Goal: Transaction & Acquisition: Download file/media

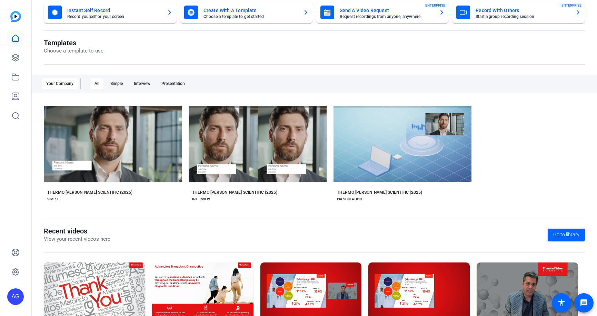
scroll to position [85, 0]
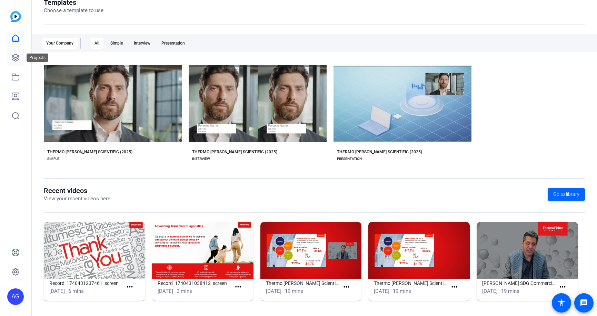
click at [12, 59] on icon at bounding box center [15, 57] width 8 height 8
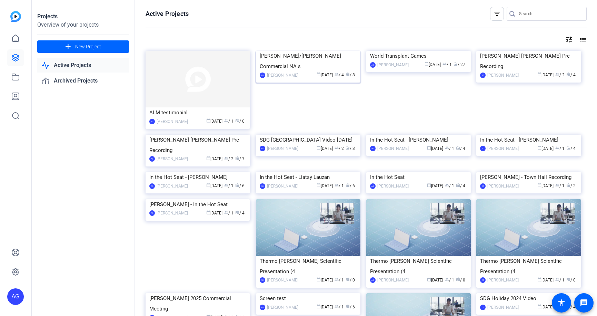
click at [304, 71] on div "[PERSON_NAME]/[PERSON_NAME] Commercial NA s" at bounding box center [308, 61] width 97 height 21
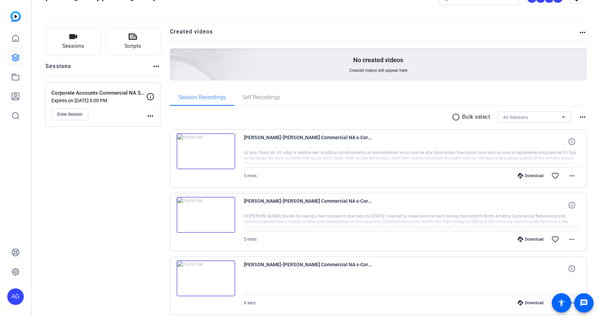
scroll to position [35, 0]
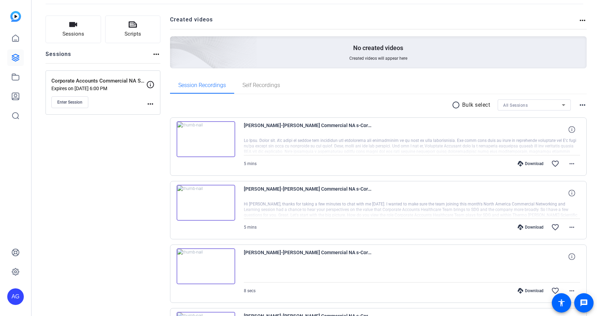
click at [573, 83] on div "Session Recordings Self Recordings" at bounding box center [378, 85] width 417 height 17
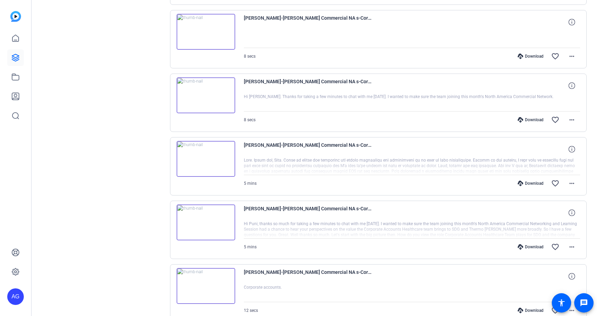
scroll to position [311, 0]
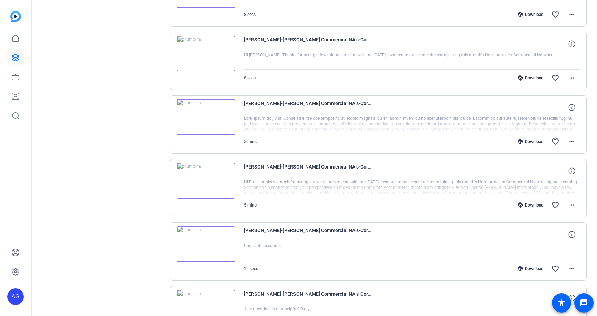
click at [220, 177] on img at bounding box center [206, 180] width 59 height 36
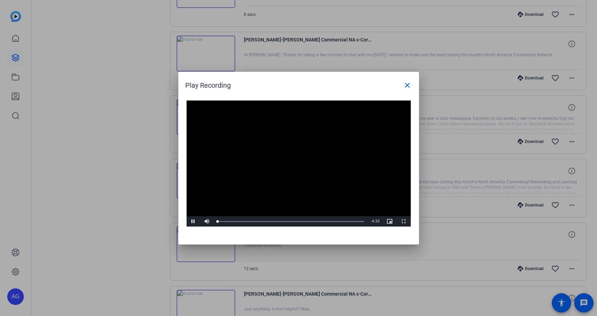
click at [304, 159] on video "Video Player" at bounding box center [299, 163] width 224 height 126
click at [193, 221] on span "Video Player" at bounding box center [194, 221] width 14 height 0
click at [403, 85] on span at bounding box center [407, 85] width 17 height 17
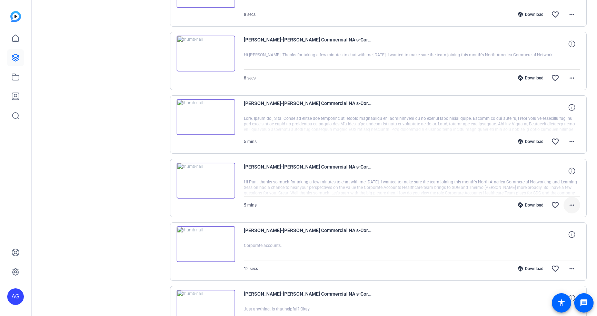
click at [572, 207] on mat-icon "more_horiz" at bounding box center [572, 205] width 8 height 8
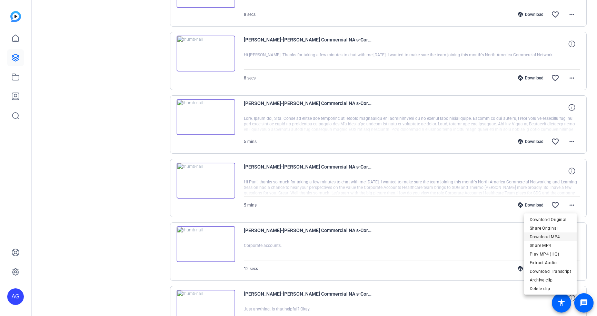
click at [559, 236] on span "Download MP4" at bounding box center [550, 237] width 41 height 8
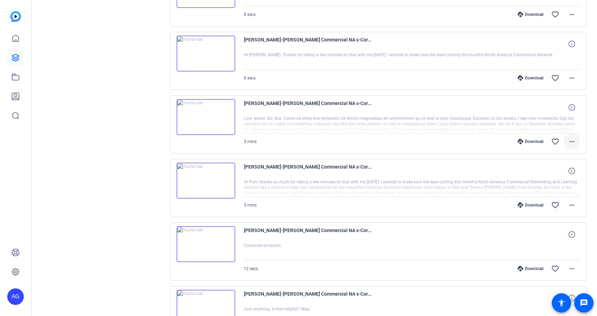
click at [568, 140] on mat-icon "more_horiz" at bounding box center [572, 141] width 8 height 8
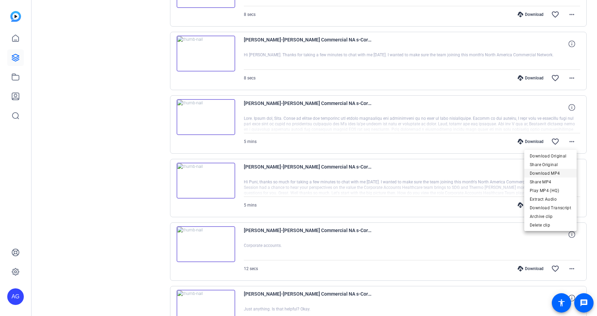
click at [553, 174] on span "Download MP4" at bounding box center [550, 173] width 41 height 8
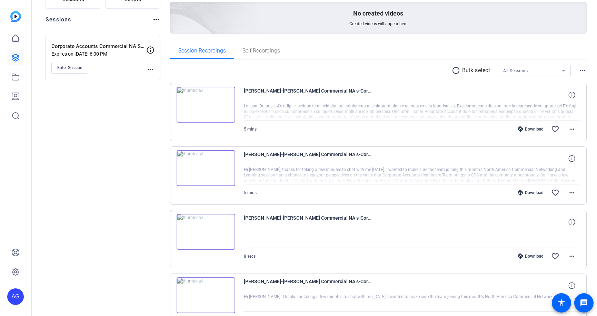
scroll to position [35, 0]
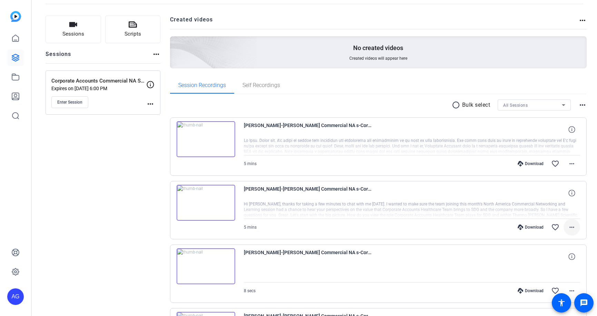
click at [571, 228] on mat-icon "more_horiz" at bounding box center [572, 227] width 8 height 8
click at [548, 161] on span "Download MP4" at bounding box center [550, 161] width 41 height 8
click at [408, 153] on div at bounding box center [412, 146] width 337 height 17
click at [568, 165] on mat-icon "more_horiz" at bounding box center [572, 163] width 8 height 8
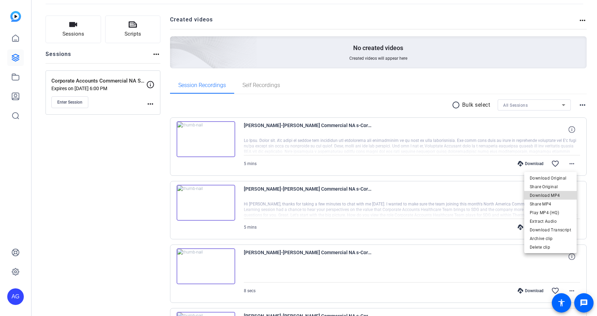
click at [564, 194] on span "Download MP4" at bounding box center [550, 195] width 41 height 8
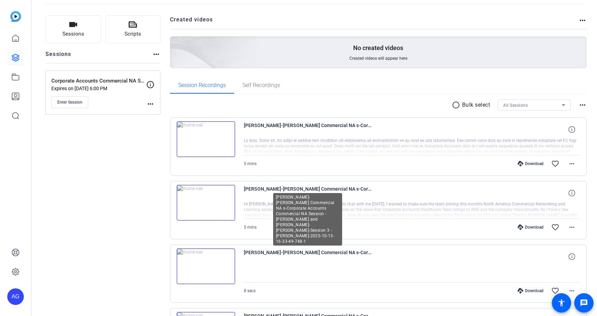
scroll to position [104, 0]
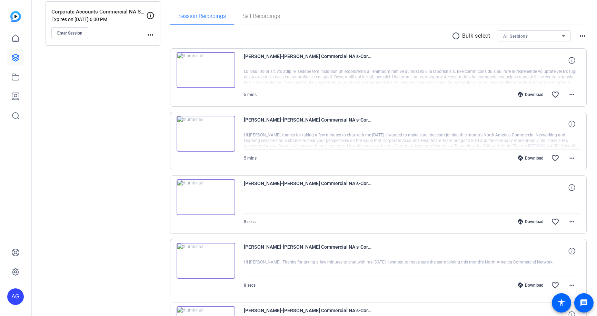
click at [220, 257] on img at bounding box center [206, 261] width 59 height 36
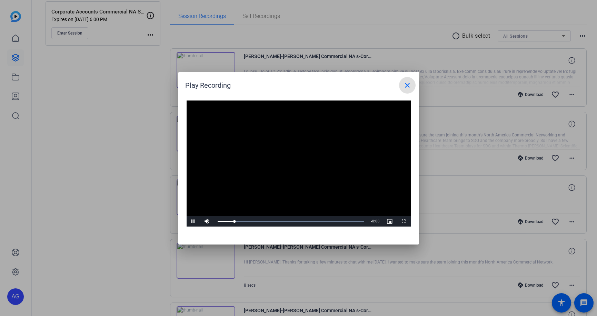
click at [403, 84] on mat-icon "close" at bounding box center [407, 85] width 8 height 8
